Goal: Find specific page/section: Find specific page/section

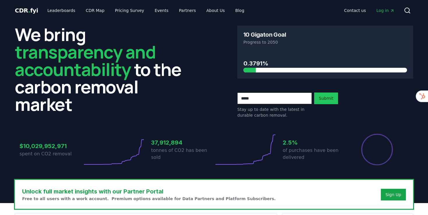
click at [386, 9] on span "Log in" at bounding box center [386, 11] width 18 height 6
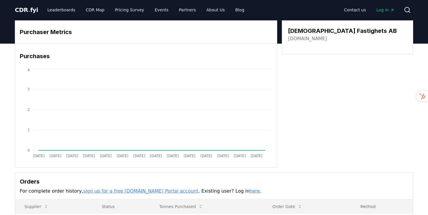
scroll to position [0, 0]
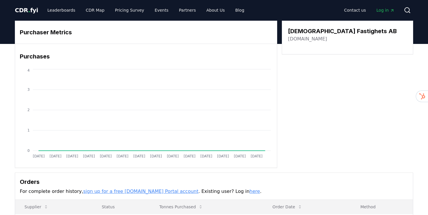
click at [295, 32] on h3 "Heba Fastighets AB" at bounding box center [342, 31] width 109 height 9
copy h3 "Heba"
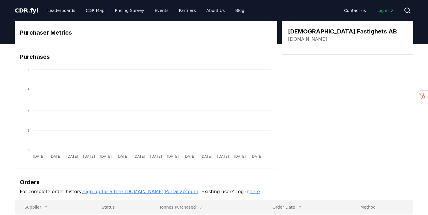
click at [301, 32] on h3 "Heba Fastighets AB" at bounding box center [342, 31] width 109 height 9
